Goal: Check status: Check status

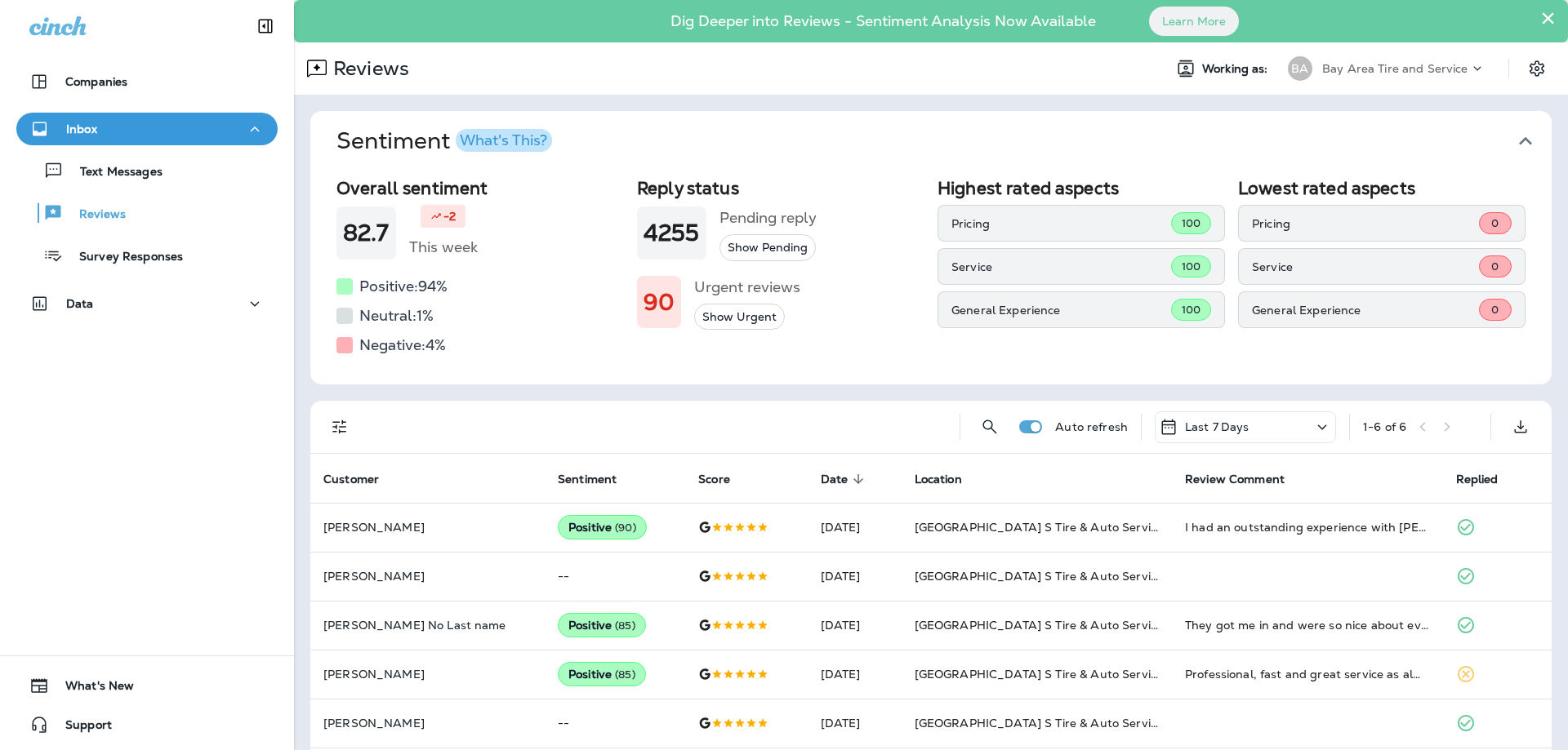
click at [1518, 140] on icon "button" at bounding box center [1526, 141] width 27 height 27
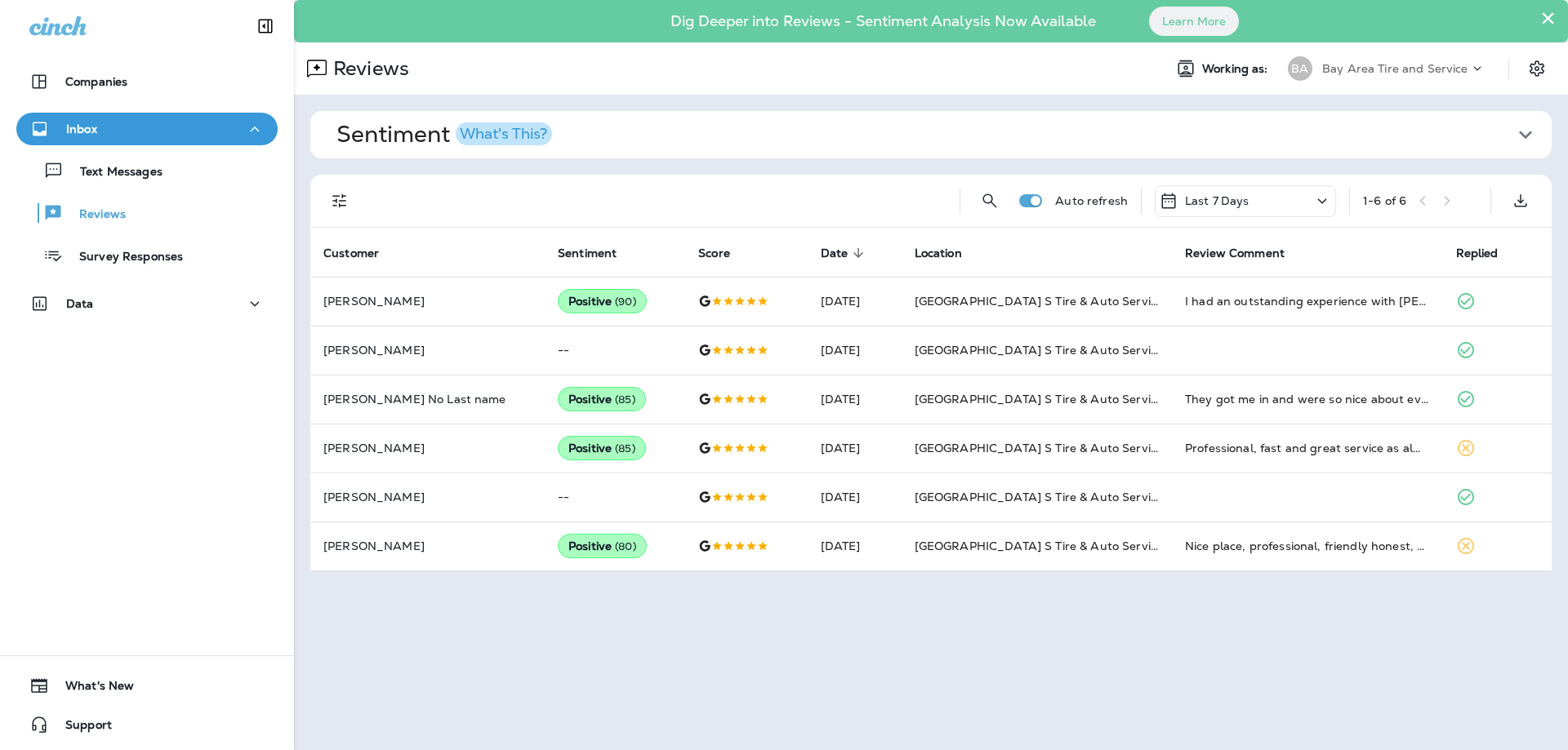
click at [1527, 139] on icon "button" at bounding box center [1526, 135] width 27 height 27
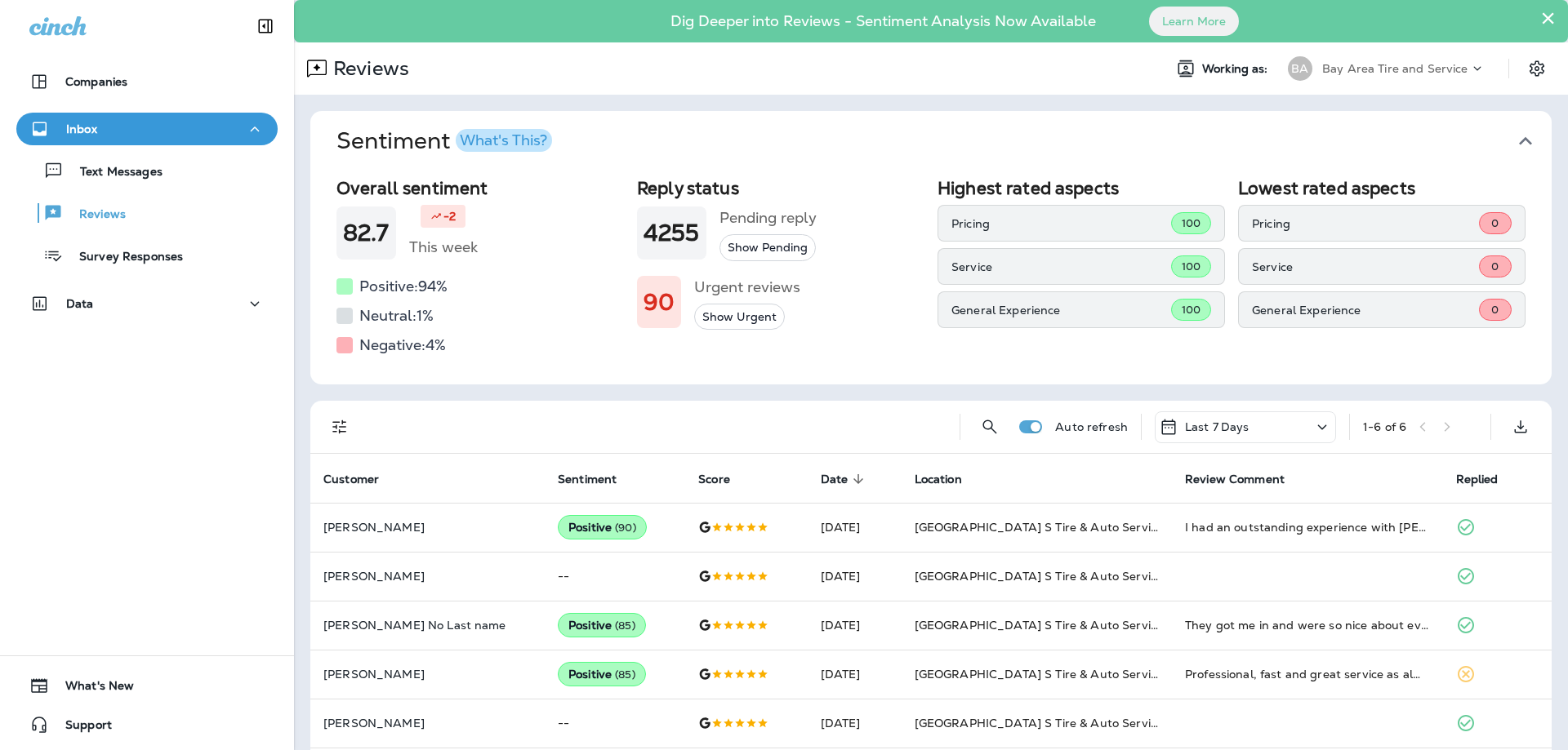
click at [1527, 139] on button "Sentiment What's This?" at bounding box center [944, 141] width 1241 height 60
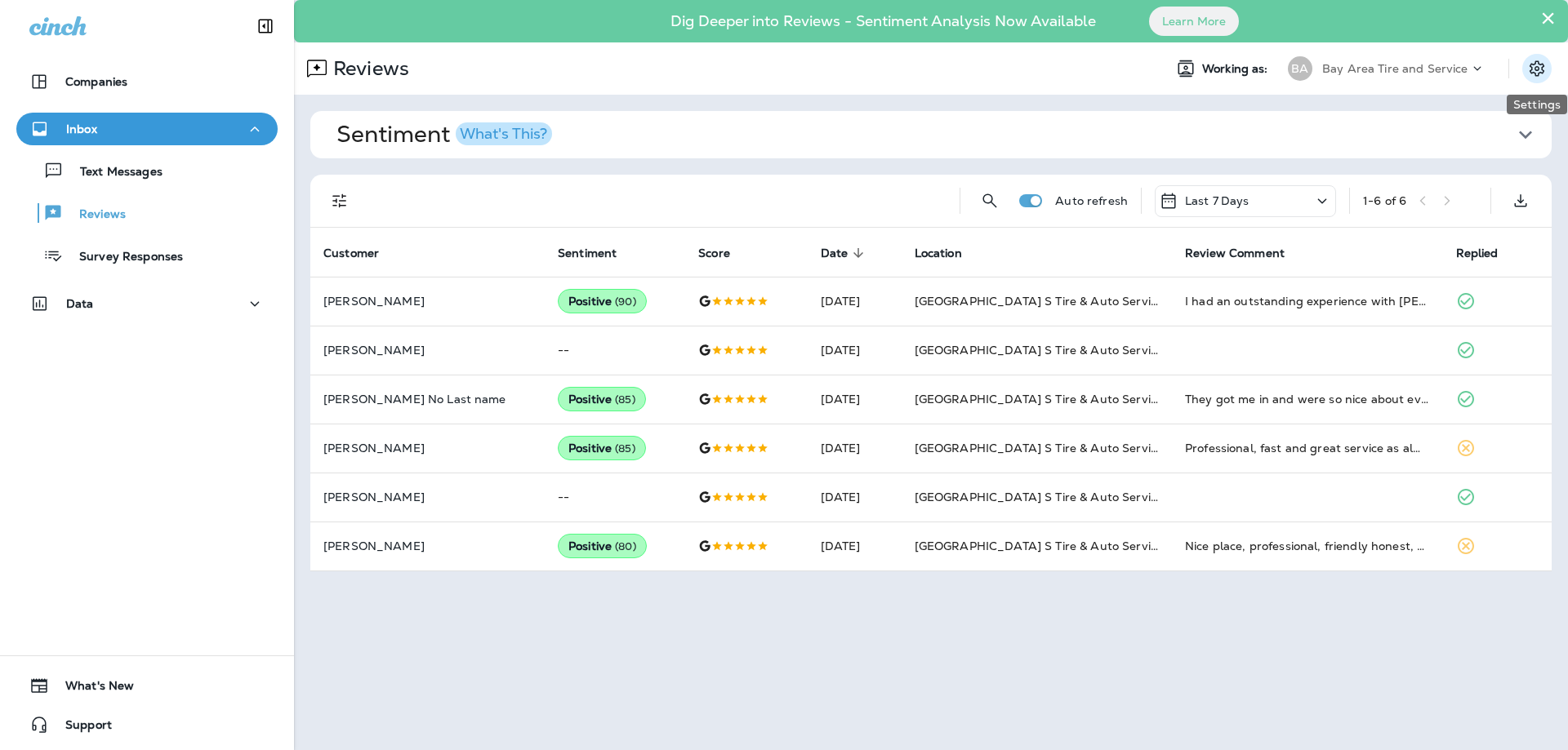
click at [1534, 71] on icon "Settings" at bounding box center [1537, 69] width 20 height 20
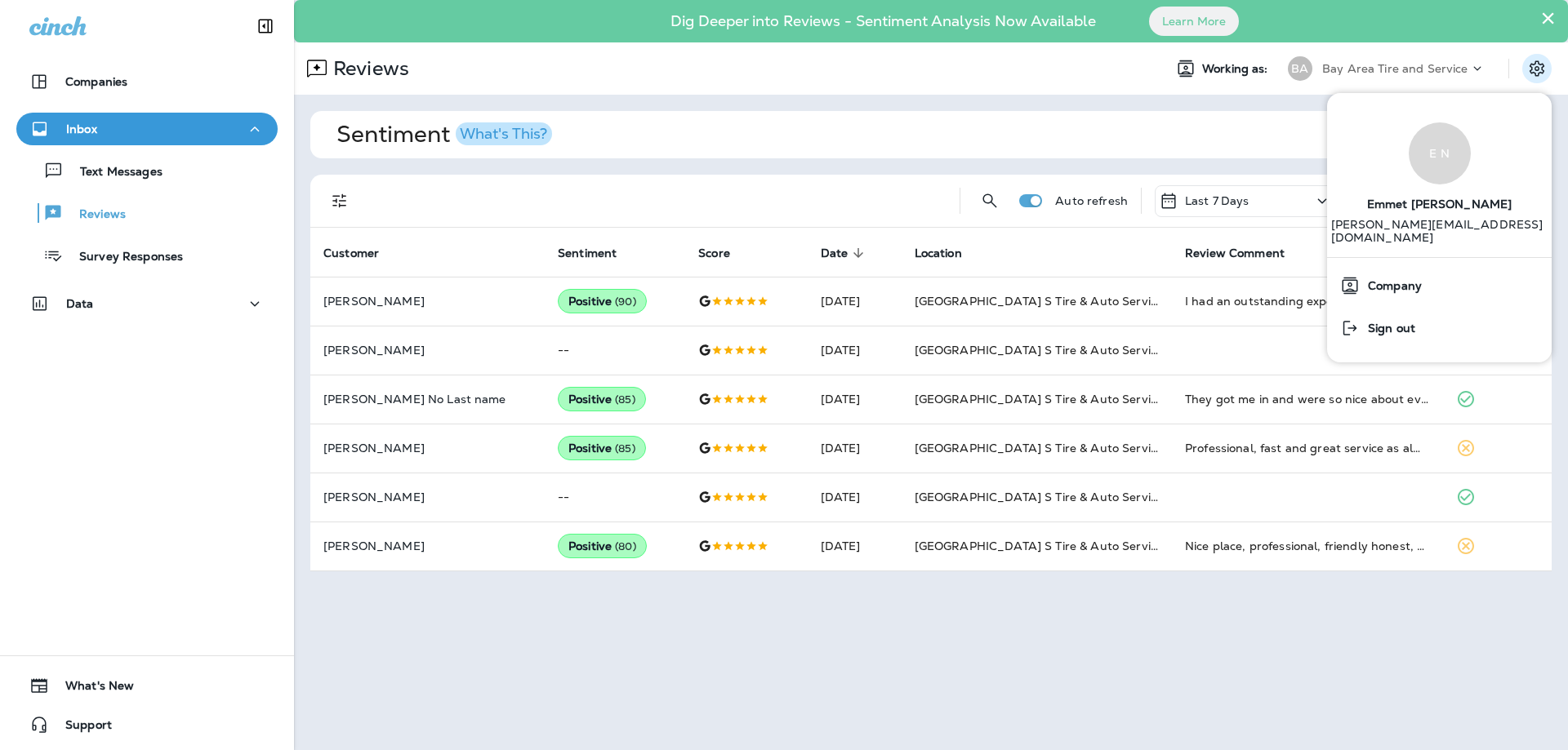
click at [726, 94] on div "Reviews Working as: BA Bay Area Tire and Service" at bounding box center [931, 68] width 1274 height 52
